Goal: Task Accomplishment & Management: Manage account settings

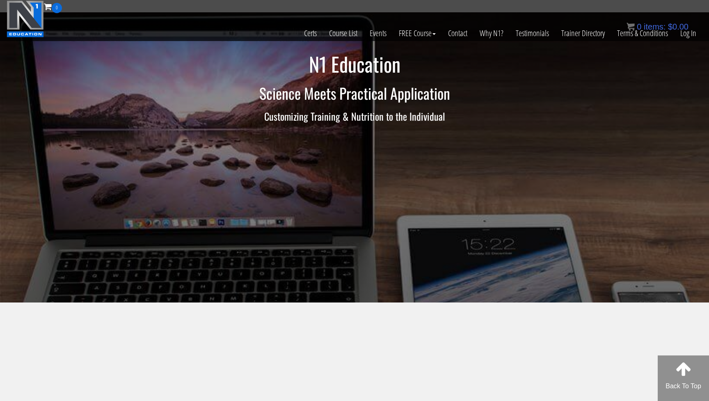
click at [684, 32] on div "0 items: $ 0.00" at bounding box center [657, 27] width 62 height 12
click at [693, 35] on link "Log In" at bounding box center [688, 33] width 28 height 40
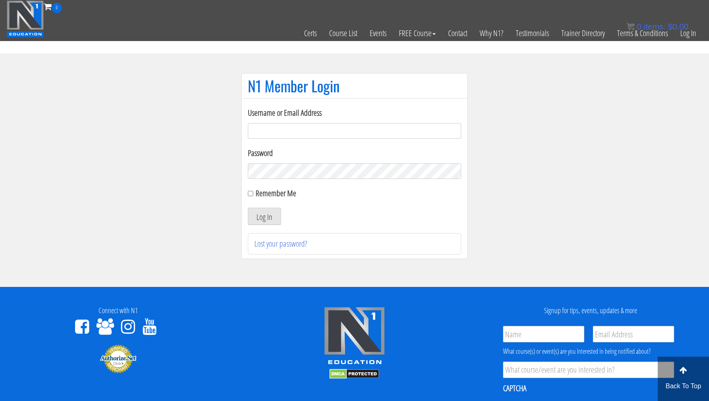
type input "jgrams12@gmail.com"
click at [217, 169] on section "N1 Member Login Username or Email Address jgrams12@gmail.com Password Remember …" at bounding box center [354, 169] width 709 height 233
click at [264, 216] on button "Log In" at bounding box center [264, 215] width 33 height 17
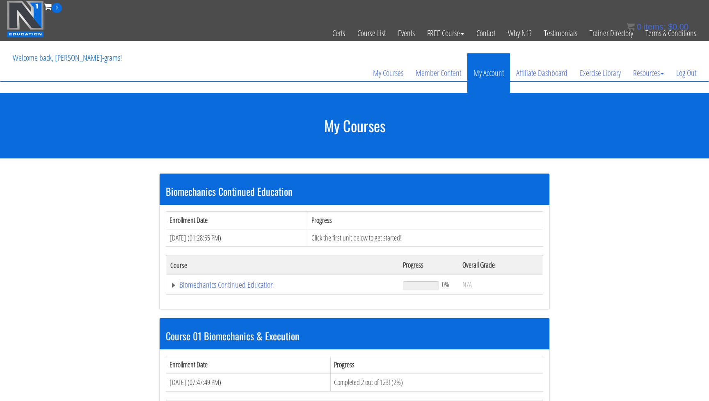
click at [484, 72] on link "My Account" at bounding box center [488, 72] width 43 height 39
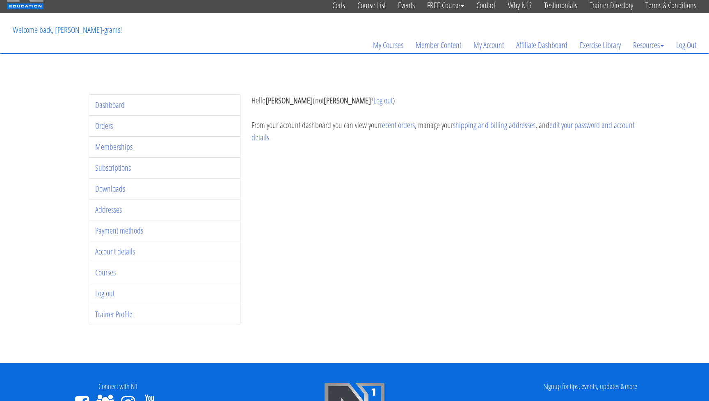
scroll to position [46, 0]
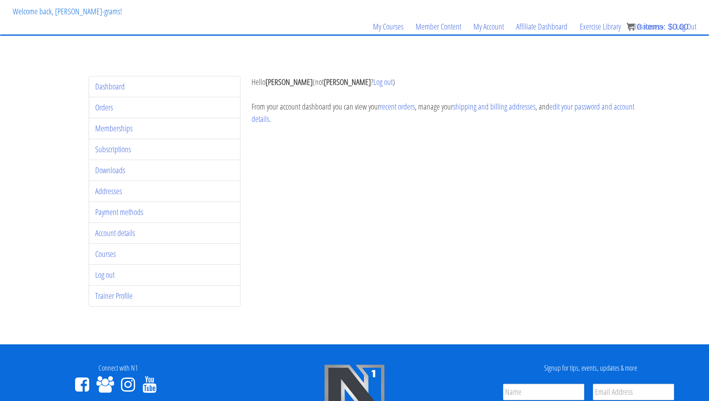
click at [108, 305] on li "Trainer Profile" at bounding box center [165, 295] width 152 height 21
click at [115, 296] on link "Trainer Profile" at bounding box center [113, 295] width 37 height 11
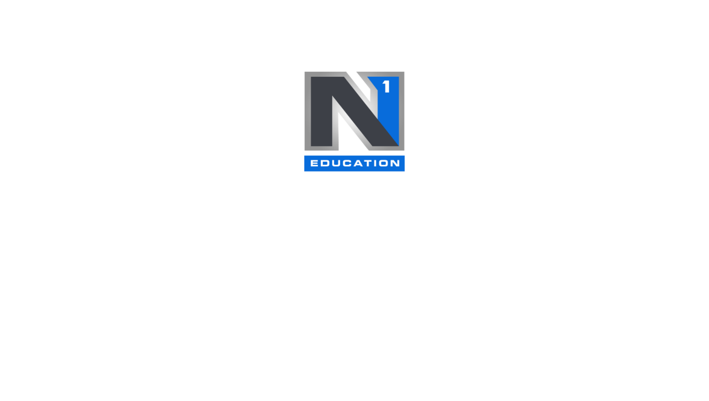
select select
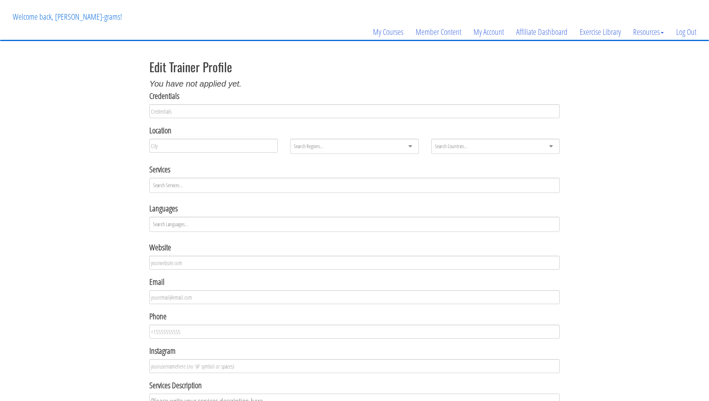
scroll to position [44, 0]
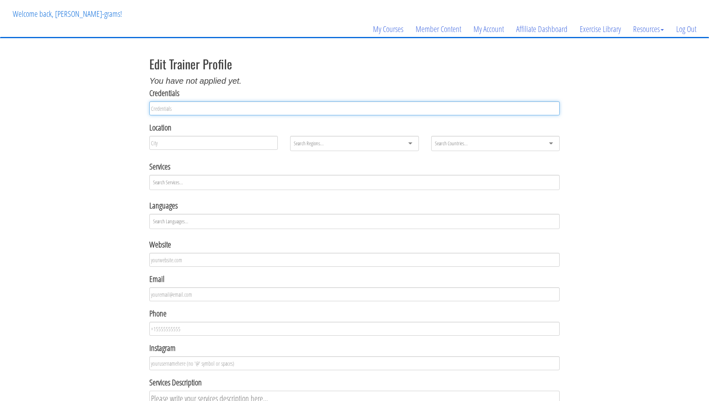
click at [221, 109] on input "text" at bounding box center [354, 108] width 410 height 14
type input "CSCS"
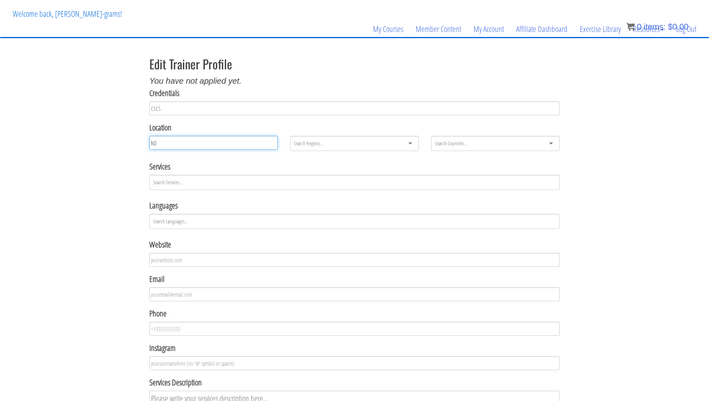
type input "h"
type input "Houston"
click at [355, 144] on div at bounding box center [354, 143] width 128 height 15
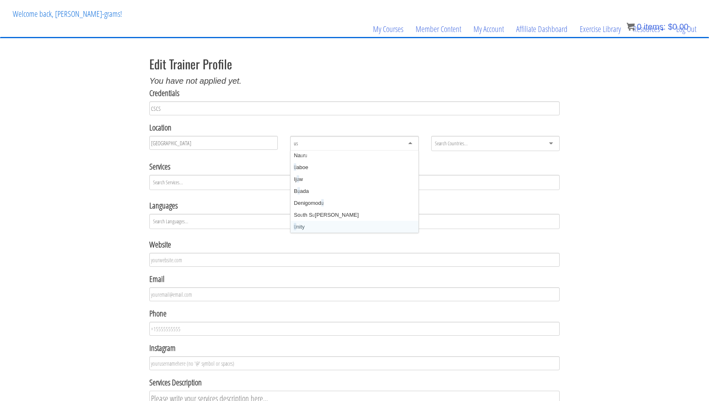
scroll to position [11, 0]
type input "u"
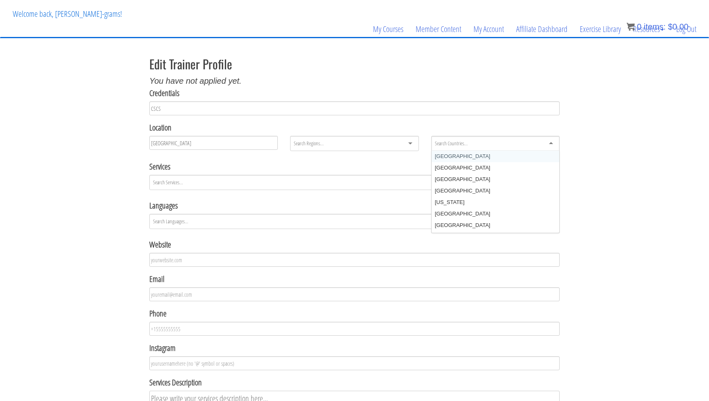
click at [476, 137] on div at bounding box center [495, 143] width 128 height 15
type input "unit"
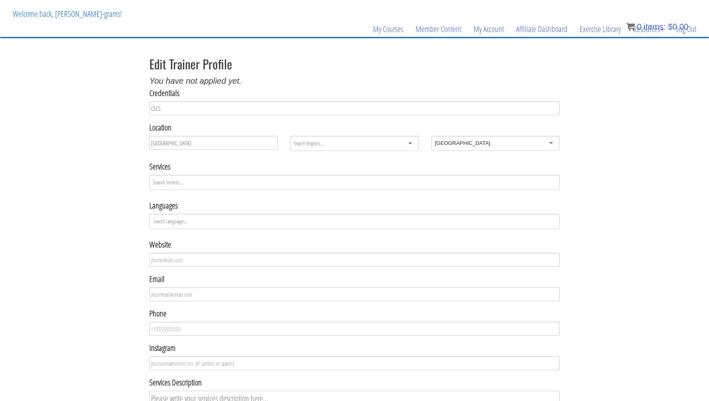
click at [354, 149] on div at bounding box center [354, 143] width 128 height 15
type input "texas"
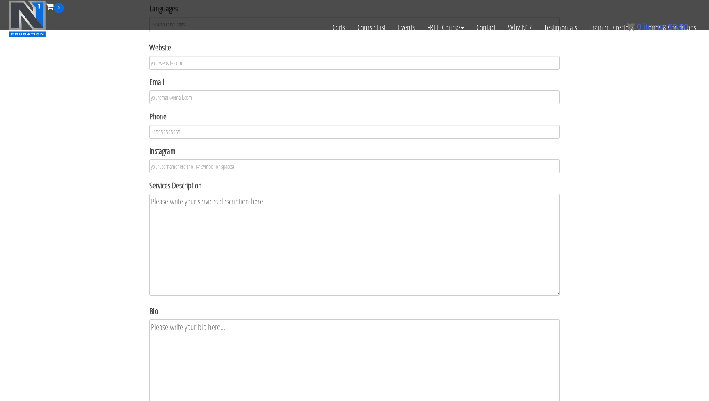
scroll to position [194, 0]
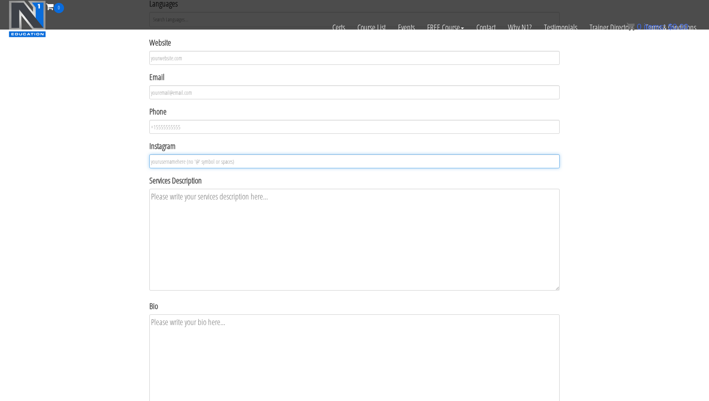
click at [274, 165] on input "text" at bounding box center [354, 161] width 410 height 14
type input "jacobgrams"
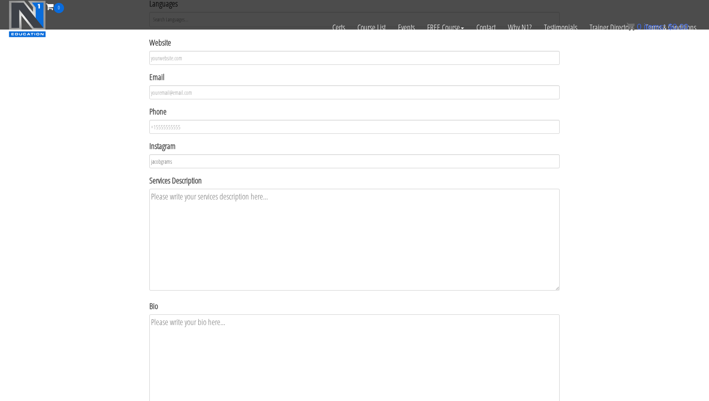
click at [276, 249] on textarea at bounding box center [354, 240] width 410 height 102
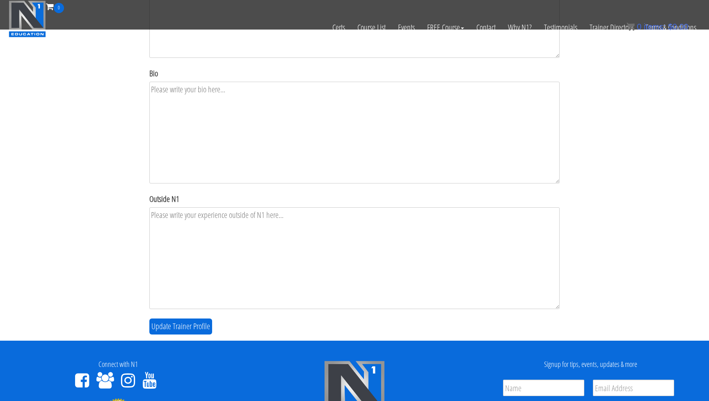
scroll to position [427, 0]
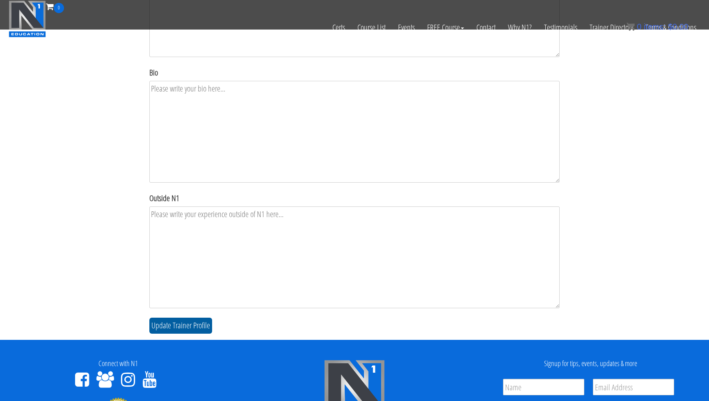
click at [182, 326] on button "Update Trainer Profile" at bounding box center [180, 325] width 63 height 16
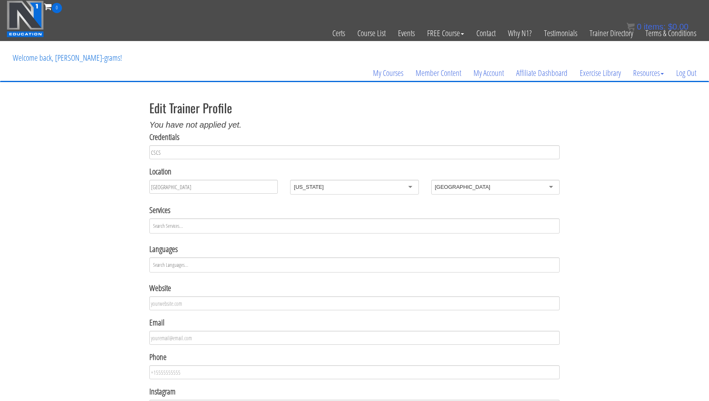
scroll to position [0, 0]
click at [397, 76] on link "My Courses" at bounding box center [388, 72] width 43 height 39
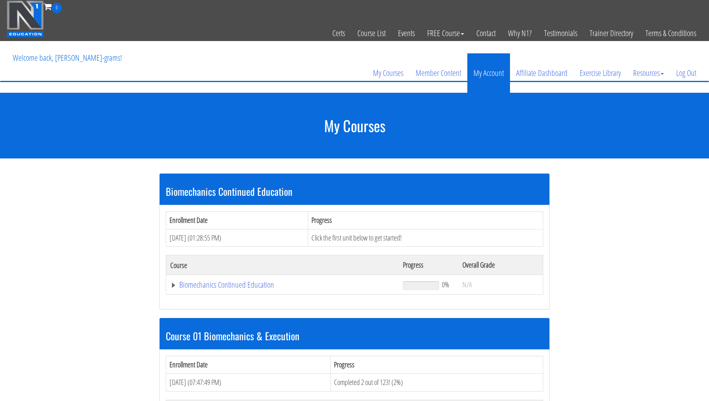
click at [489, 69] on link "My Account" at bounding box center [488, 72] width 43 height 39
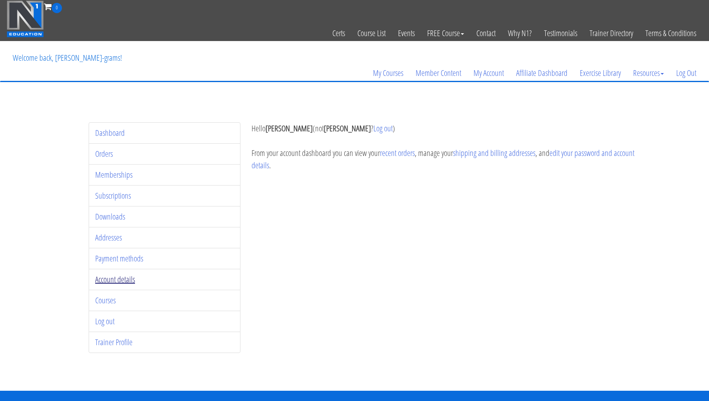
click at [132, 279] on link "Account details" at bounding box center [115, 279] width 40 height 11
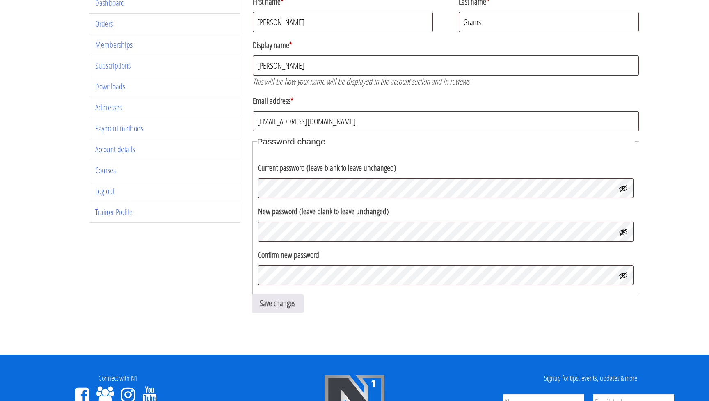
scroll to position [125, 0]
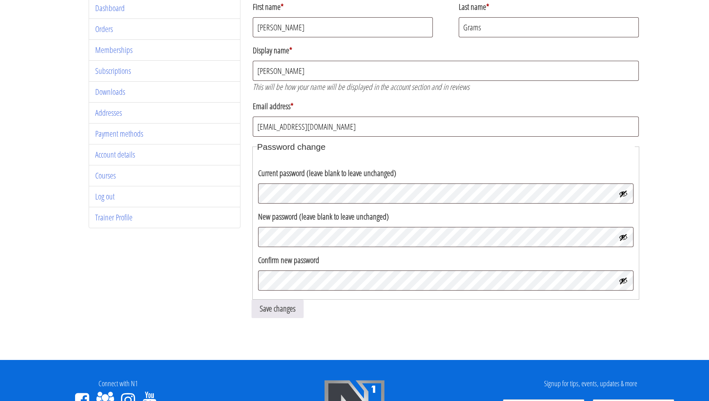
click at [350, 155] on fieldset "Password change Current password (leave blank to leave unchanged) New password …" at bounding box center [445, 219] width 387 height 159
click at [625, 237] on button "Show password" at bounding box center [622, 237] width 9 height 9
click at [627, 198] on button "Show password" at bounding box center [622, 193] width 9 height 9
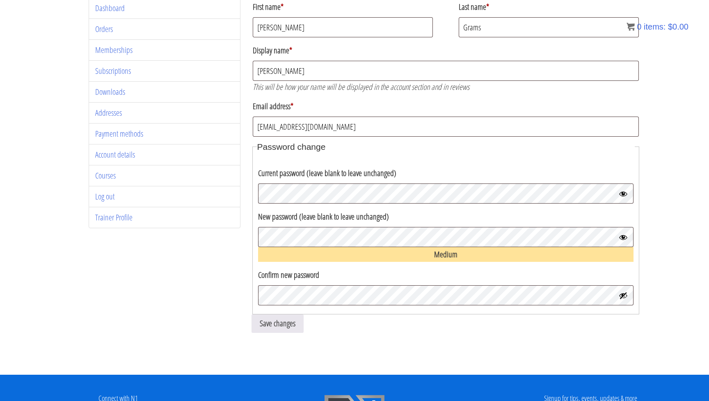
click at [624, 297] on button "Show password" at bounding box center [622, 295] width 9 height 9
click at [290, 322] on button "Save changes" at bounding box center [277, 323] width 52 height 18
click at [280, 316] on button "Save changes" at bounding box center [277, 323] width 52 height 18
click at [280, 321] on button "Save changes" at bounding box center [277, 323] width 52 height 18
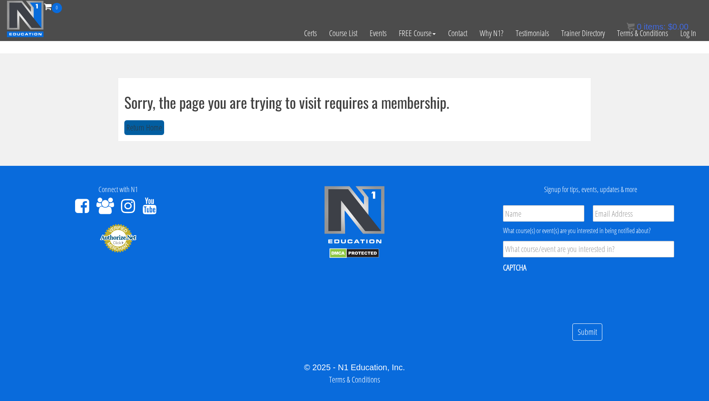
click at [152, 129] on button "Return Home" at bounding box center [144, 127] width 40 height 15
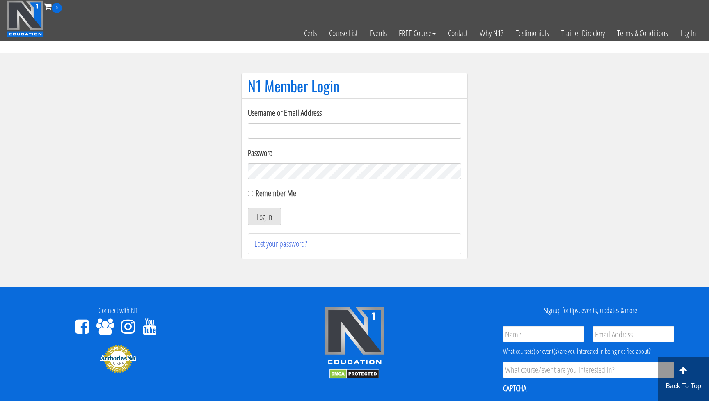
type input "[EMAIL_ADDRESS][DOMAIN_NAME]"
click at [271, 214] on button "Log In" at bounding box center [264, 215] width 33 height 17
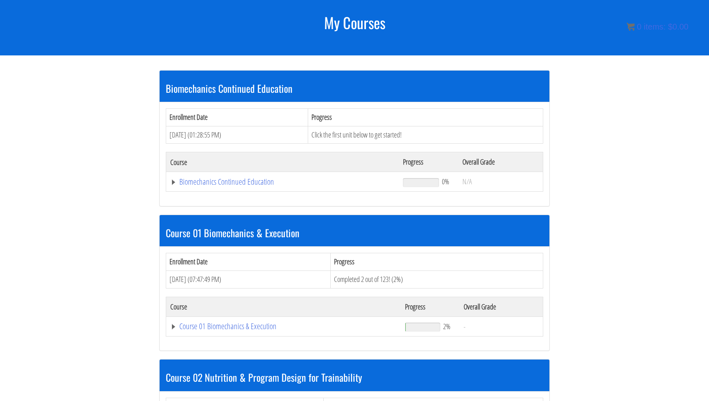
scroll to position [113, 0]
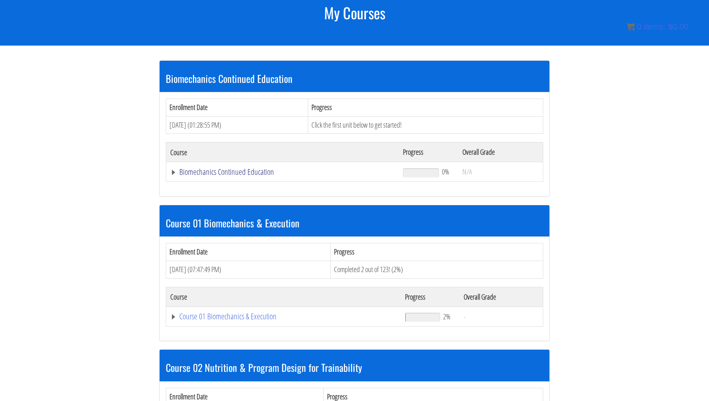
click at [266, 170] on link "Biomechanics Continued Education" at bounding box center [282, 172] width 224 height 8
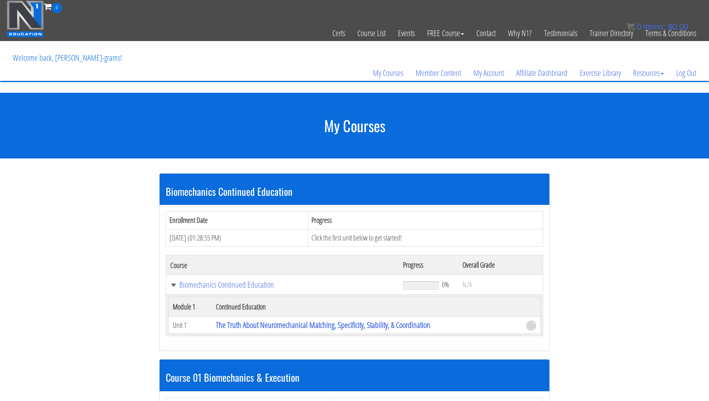
scroll to position [0, 0]
